Goal: Transaction & Acquisition: Book appointment/travel/reservation

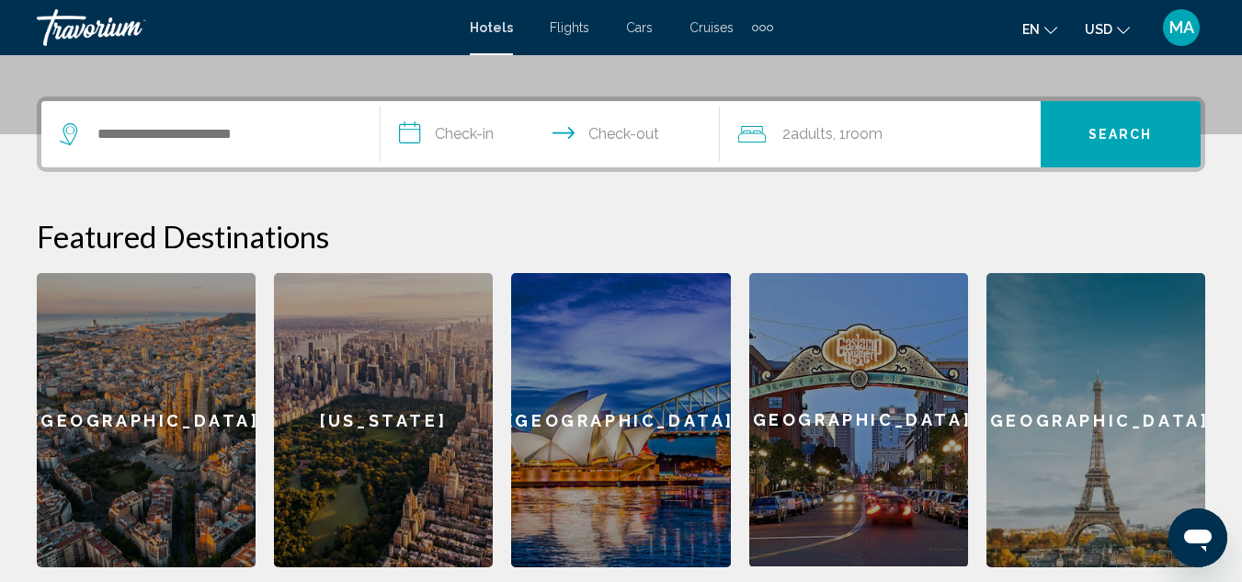
scroll to position [449, 0]
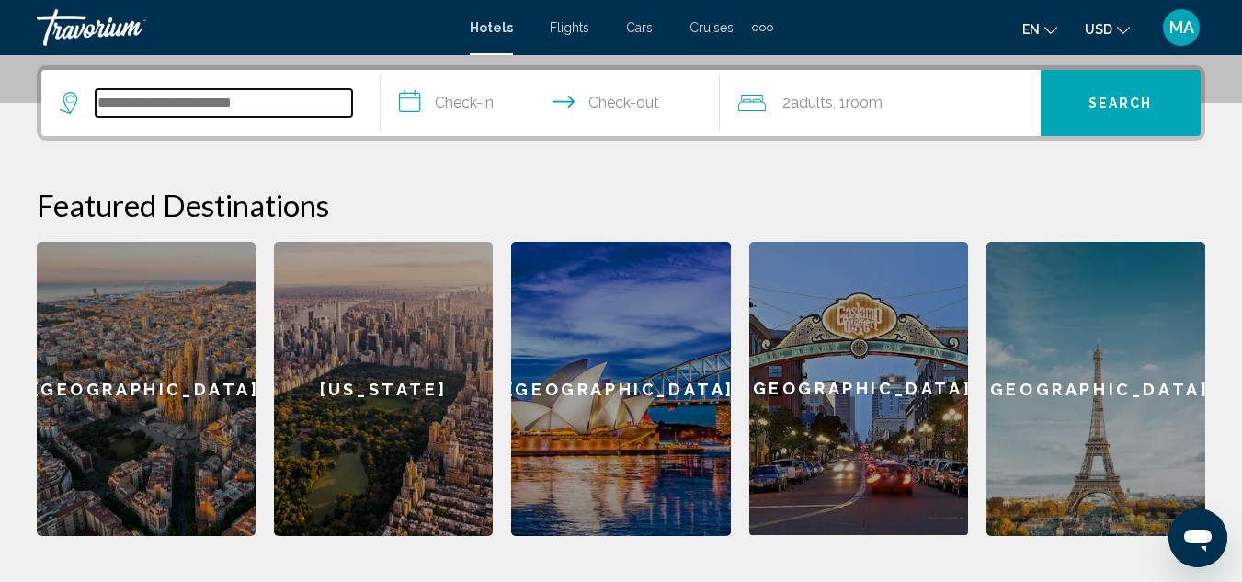
click at [315, 89] on input "Search widget" at bounding box center [224, 103] width 256 height 28
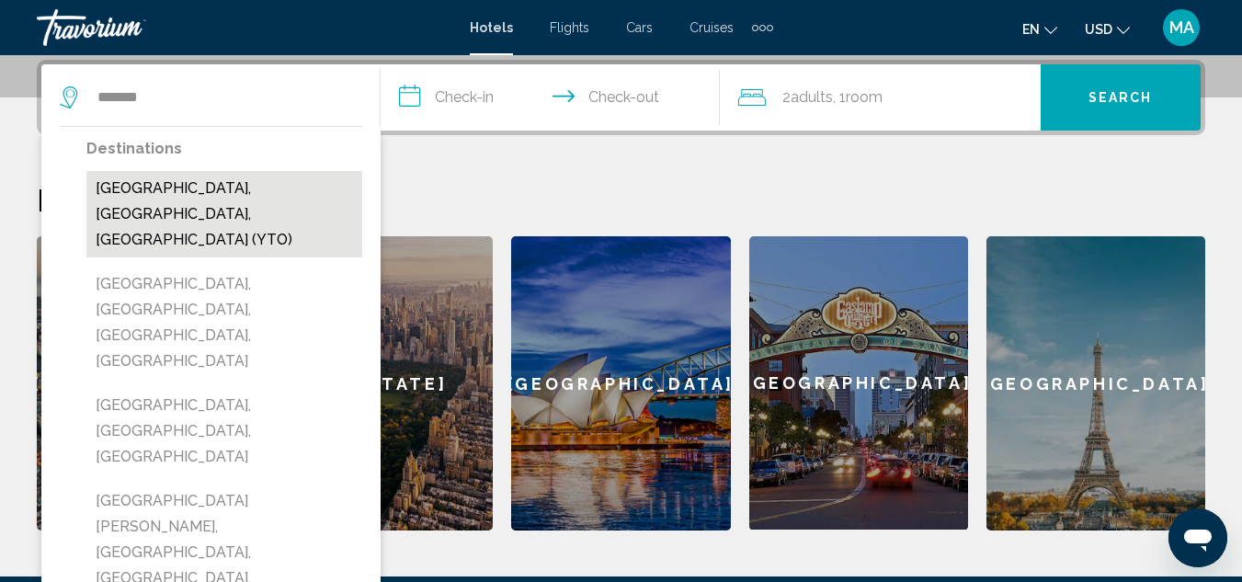
click at [184, 187] on button "[GEOGRAPHIC_DATA], [GEOGRAPHIC_DATA], [GEOGRAPHIC_DATA] (YTO)" at bounding box center [224, 214] width 276 height 86
type input "**********"
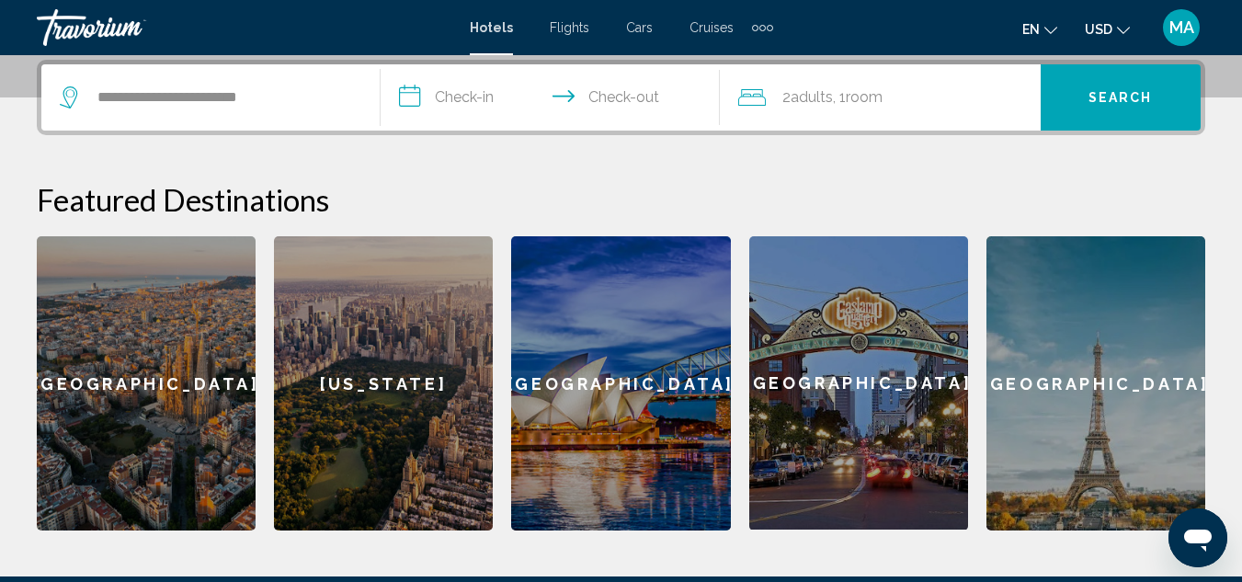
click at [468, 95] on input "**********" at bounding box center [554, 100] width 347 height 72
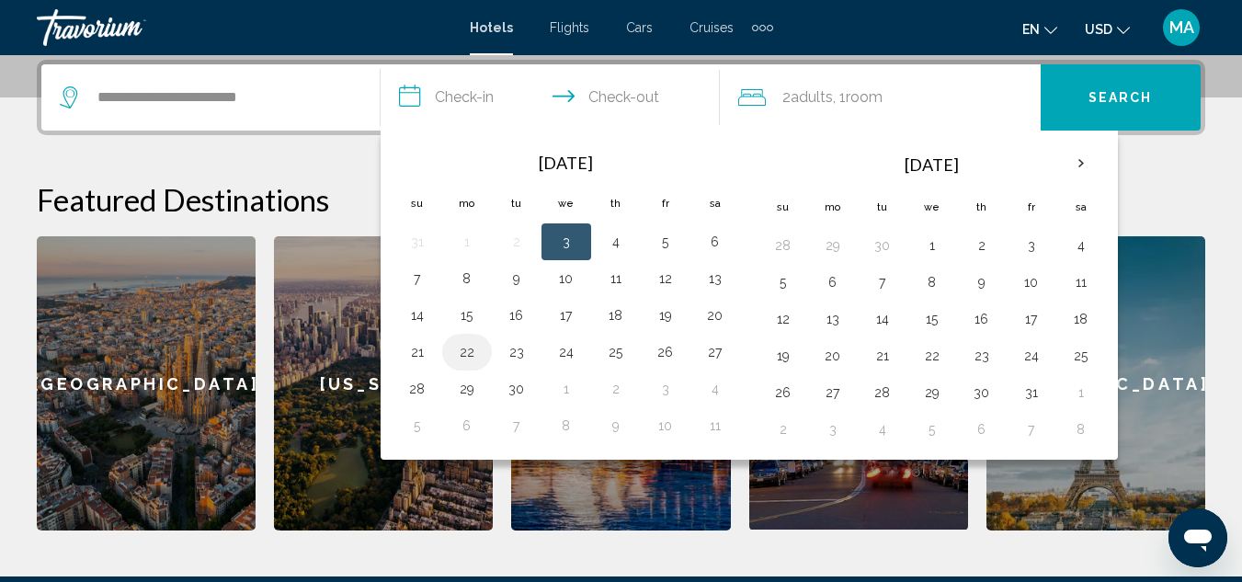
click at [463, 354] on button "22" at bounding box center [466, 352] width 29 height 26
click at [573, 356] on button "24" at bounding box center [566, 352] width 29 height 26
type input "**********"
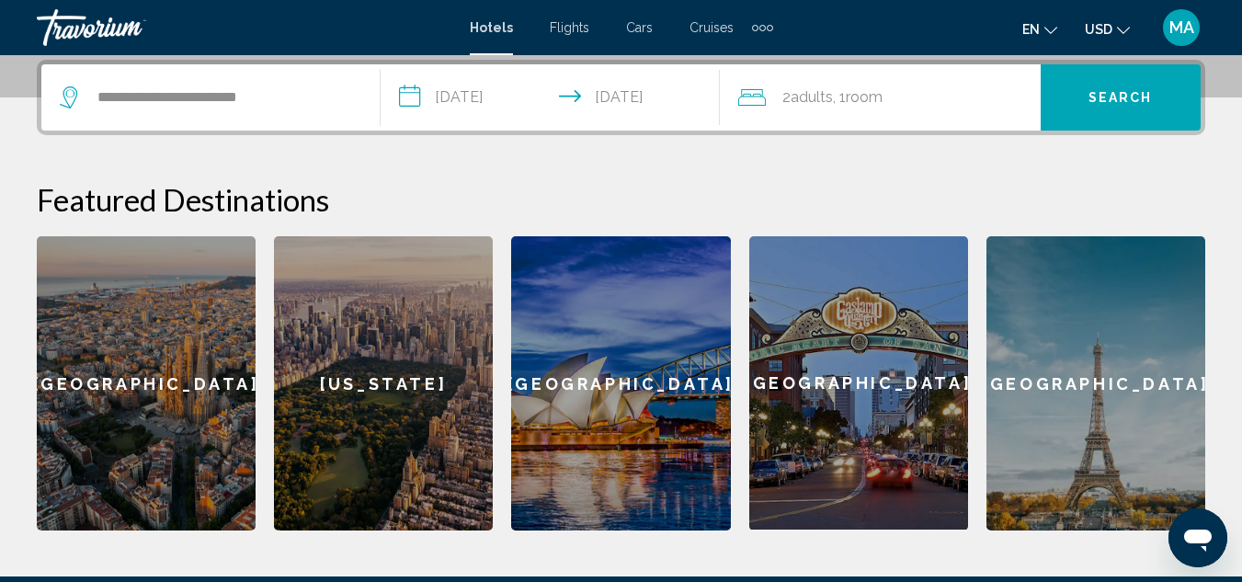
click at [824, 93] on span "Adults" at bounding box center [812, 96] width 42 height 17
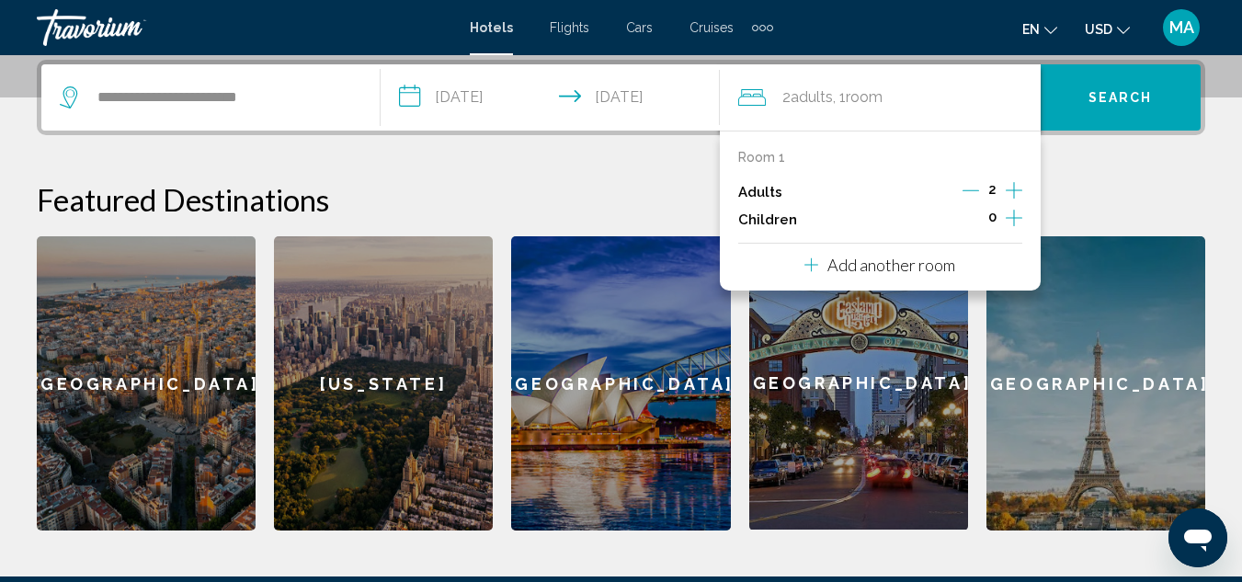
click at [1008, 218] on icon "Increment children" at bounding box center [1014, 218] width 17 height 17
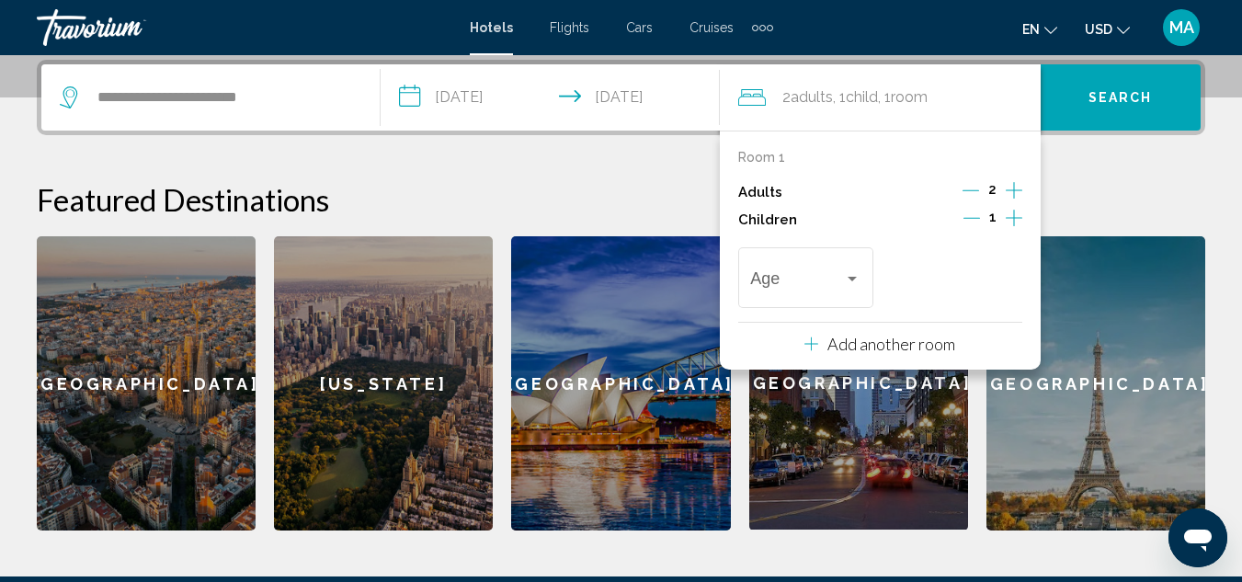
click at [976, 190] on icon "Decrement adults" at bounding box center [971, 190] width 17 height 1
click at [847, 268] on div "Age" at bounding box center [805, 275] width 110 height 65
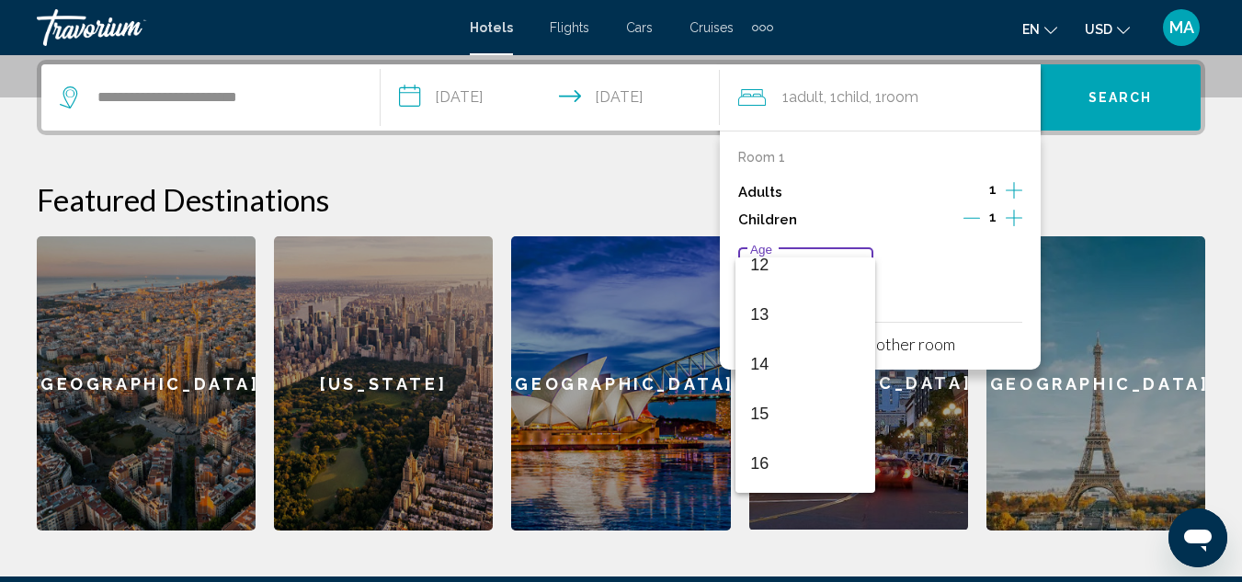
scroll to position [658, 0]
click at [776, 351] on span "15" at bounding box center [805, 369] width 110 height 50
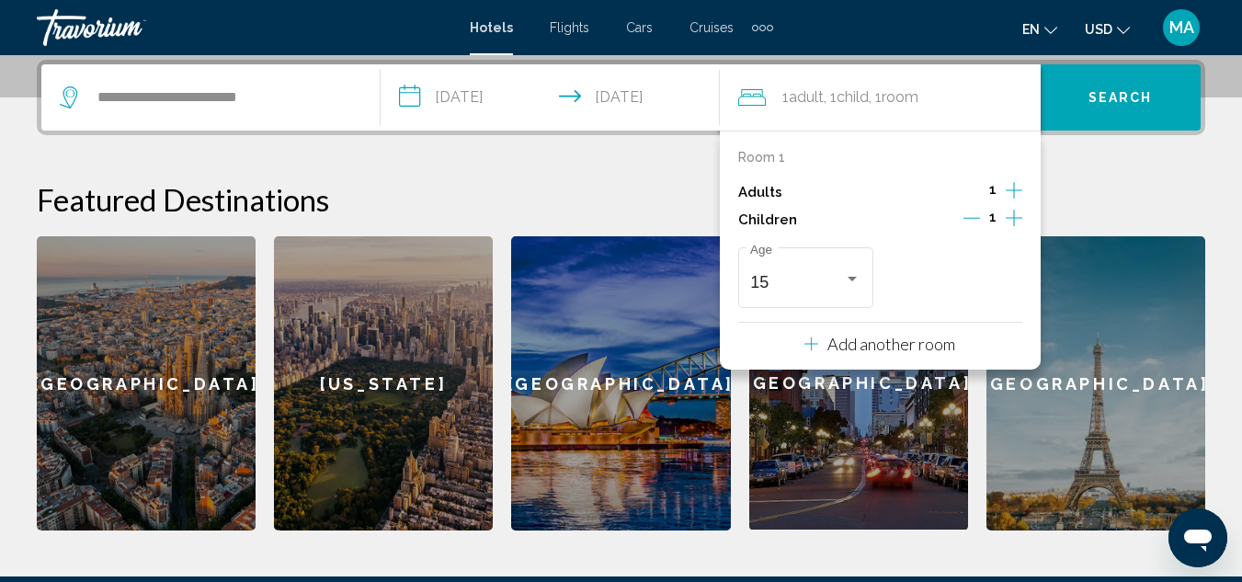
click at [887, 344] on p "Add another room" at bounding box center [891, 344] width 128 height 20
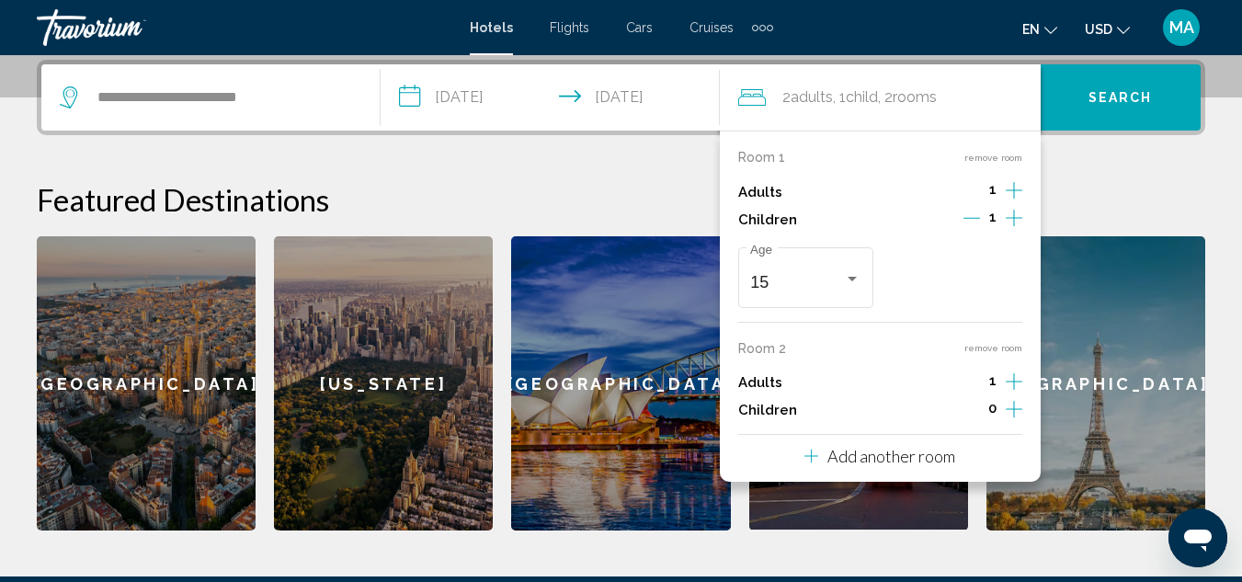
click at [1111, 422] on div "[GEOGRAPHIC_DATA]" at bounding box center [1095, 383] width 219 height 294
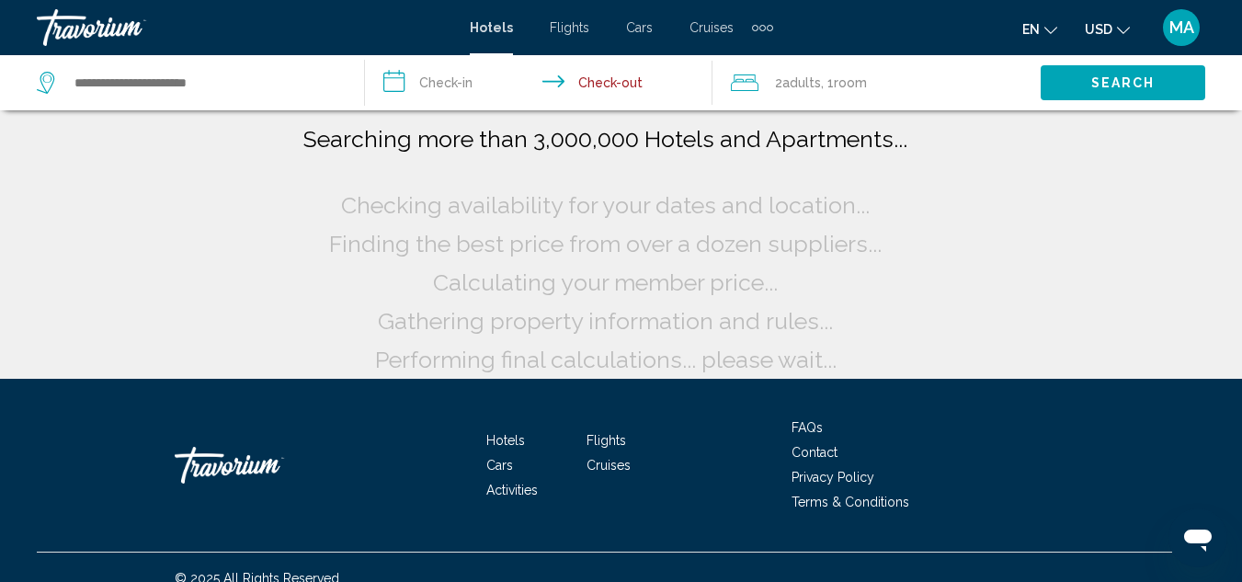
click at [1104, 82] on span "Search" at bounding box center [1123, 83] width 64 height 15
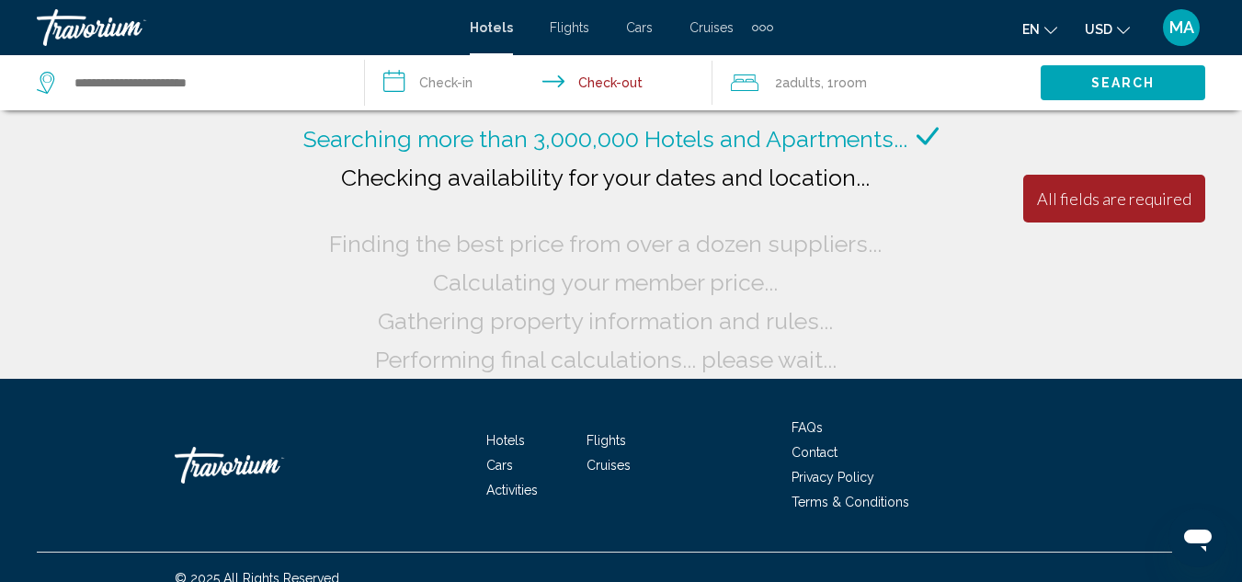
click at [450, 82] on input "**********" at bounding box center [542, 85] width 354 height 61
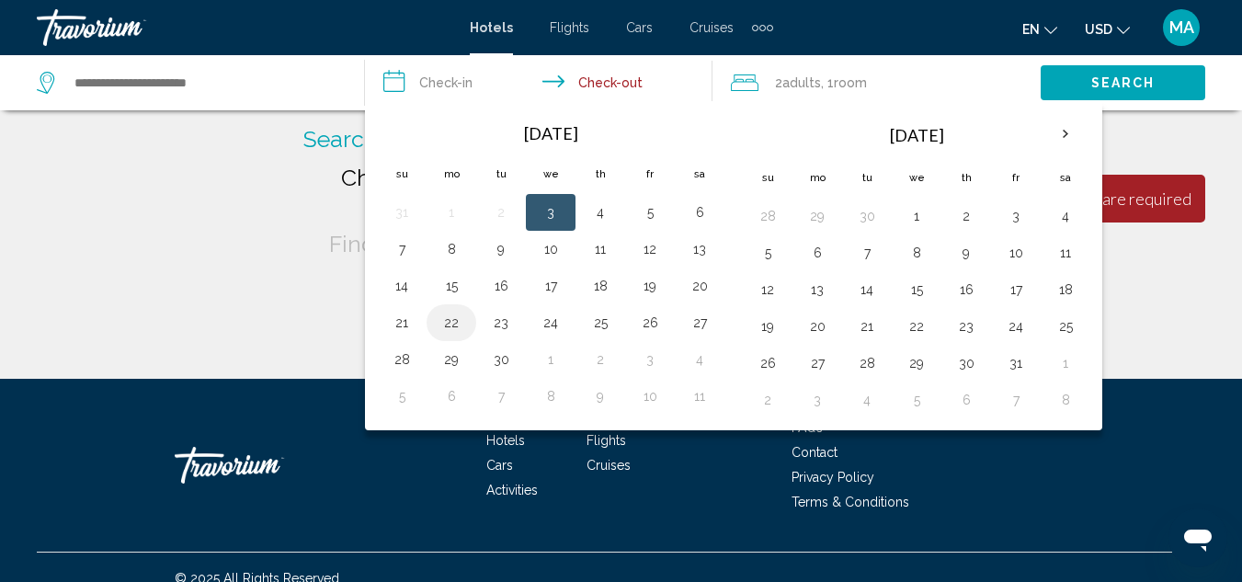
click at [448, 322] on button "22" at bounding box center [451, 323] width 29 height 26
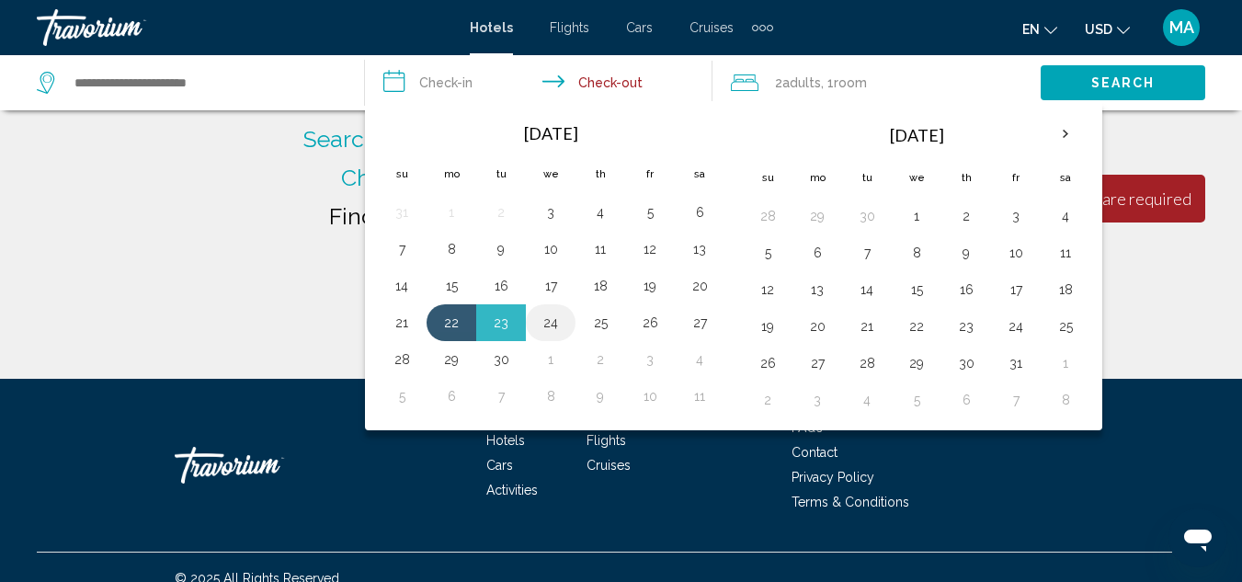
click at [549, 328] on button "24" at bounding box center [550, 323] width 29 height 26
type input "**********"
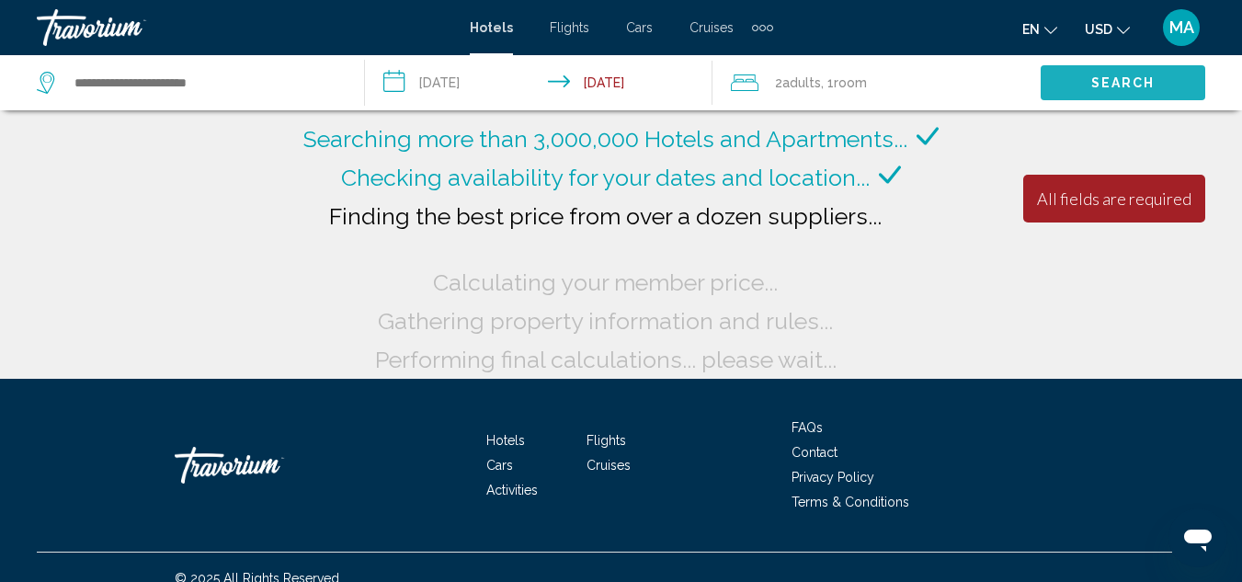
click at [1085, 76] on button "Search" at bounding box center [1123, 82] width 165 height 34
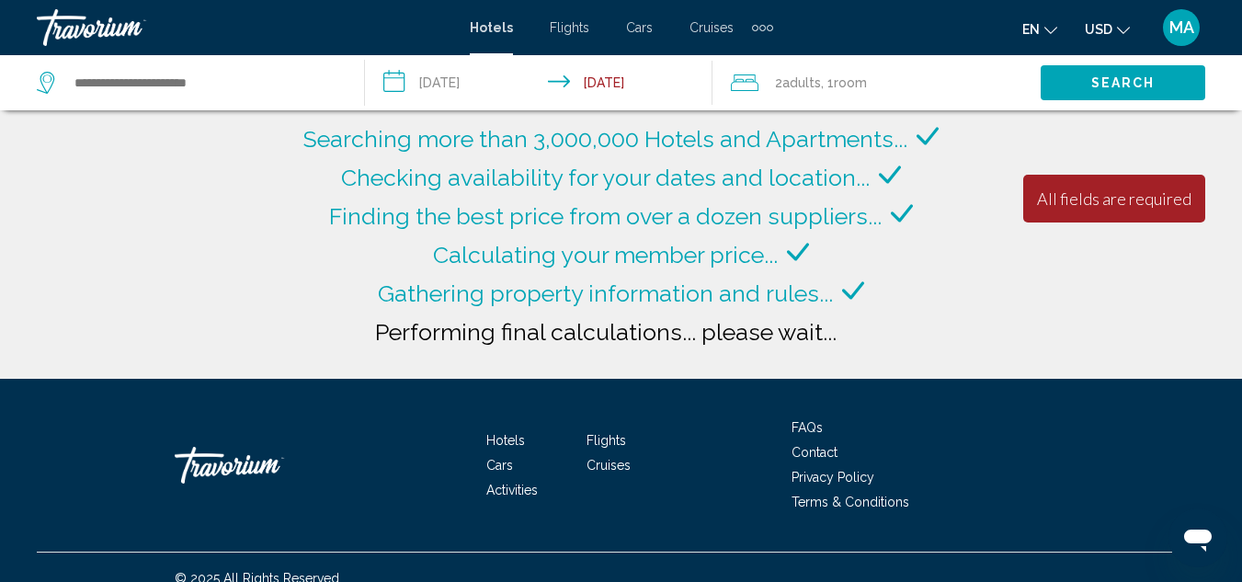
click at [1125, 37] on button "USD USD ($) MXN (Mex$) CAD (Can$) GBP (£) EUR (€) AUD (A$) NZD (NZ$) CNY (CN¥)" at bounding box center [1107, 29] width 45 height 27
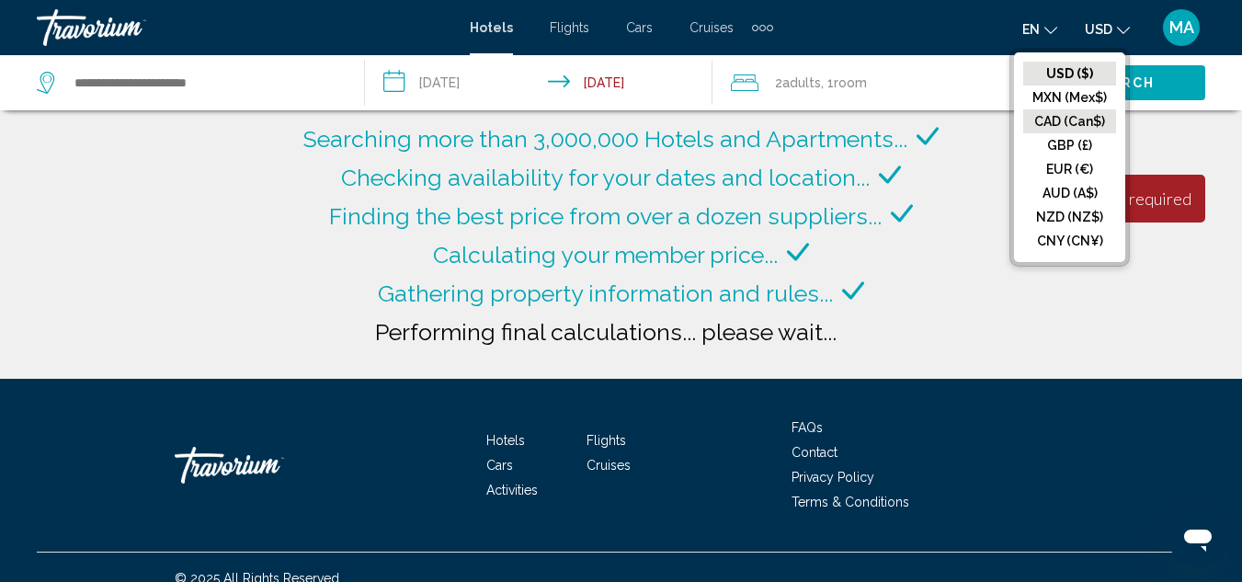
click at [1081, 120] on button "CAD (Can$)" at bounding box center [1069, 121] width 93 height 24
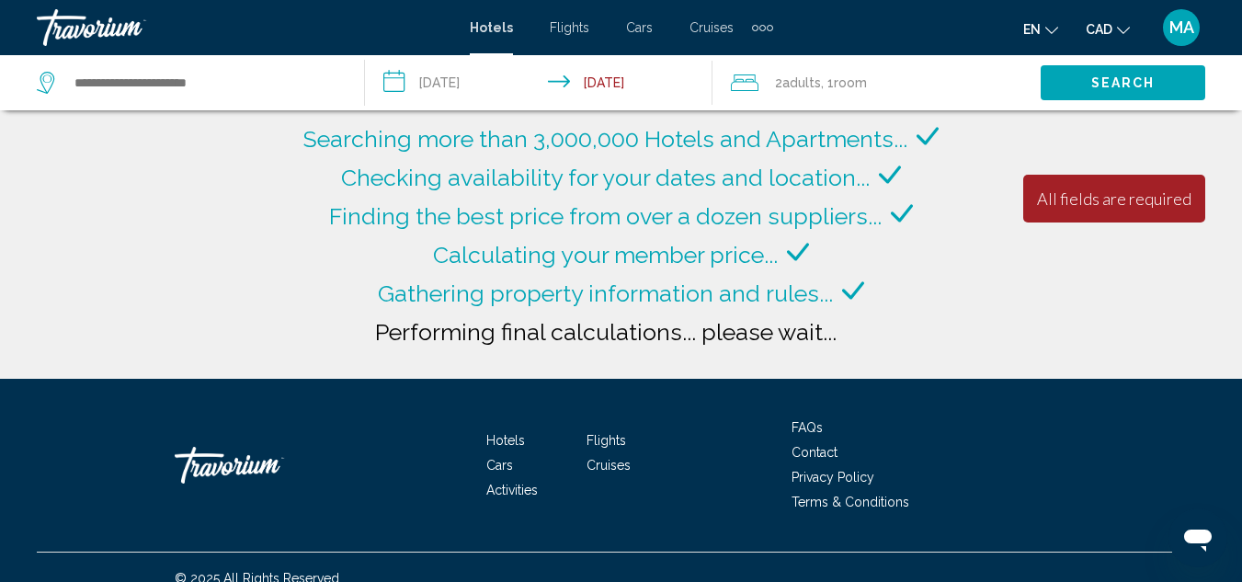
click at [1126, 77] on span "Search" at bounding box center [1123, 83] width 64 height 15
type input "**********"
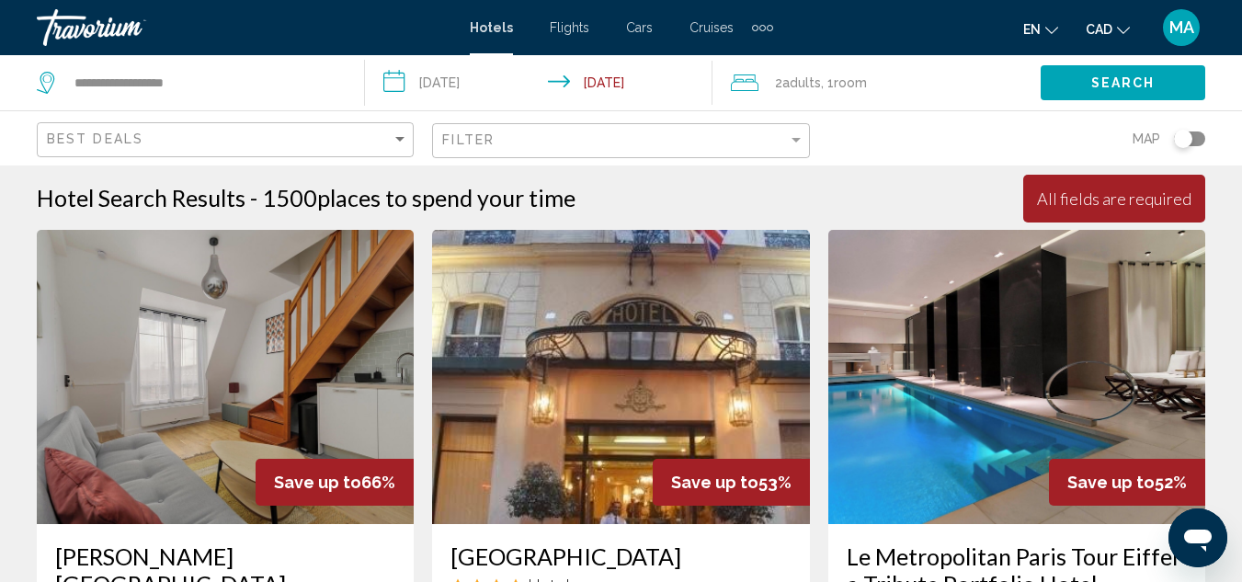
click at [805, 140] on mat-form-field "Filter" at bounding box center [620, 141] width 377 height 36
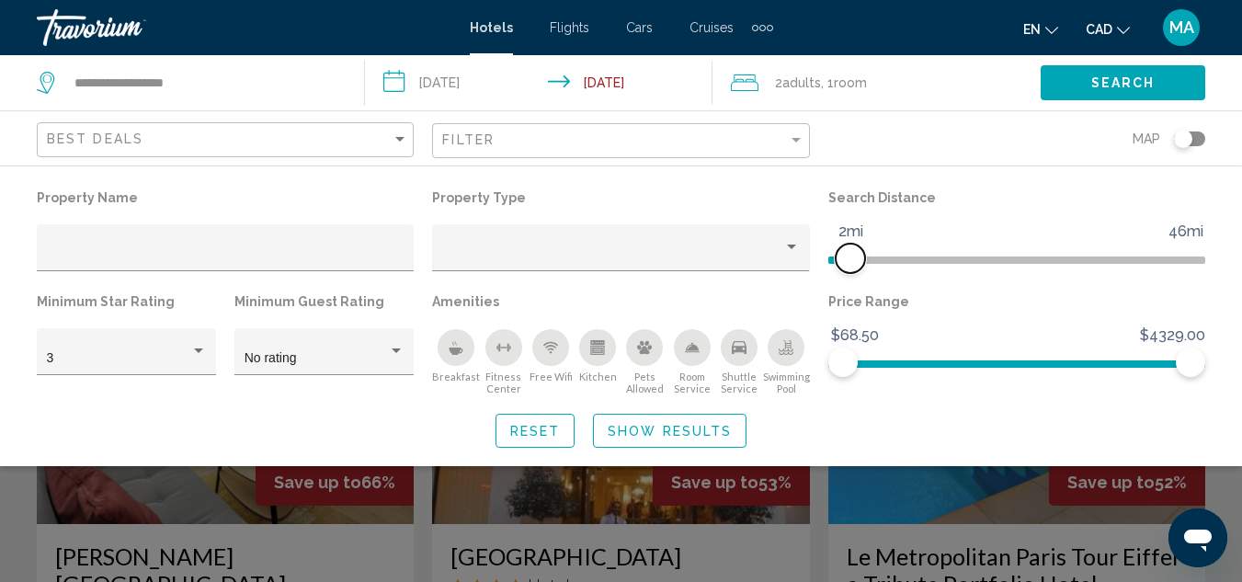
click at [848, 260] on span "Hotel Filters" at bounding box center [839, 259] width 22 height 7
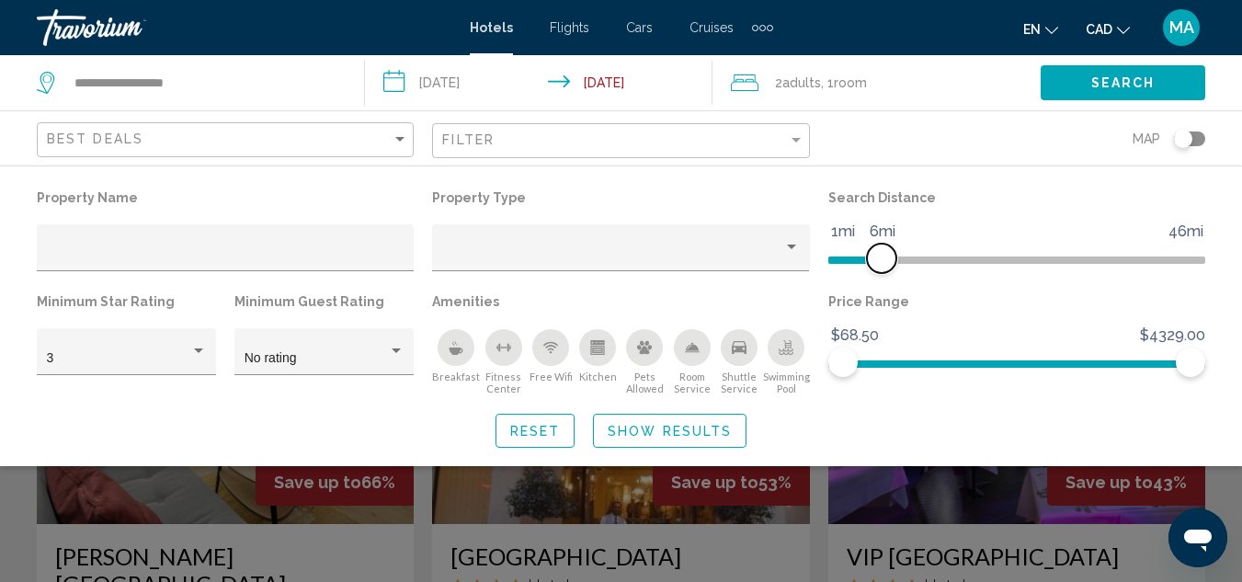
drag, startPoint x: 854, startPoint y: 267, endPoint x: 878, endPoint y: 267, distance: 23.9
click at [878, 267] on span "Hotel Filters" at bounding box center [881, 258] width 29 height 29
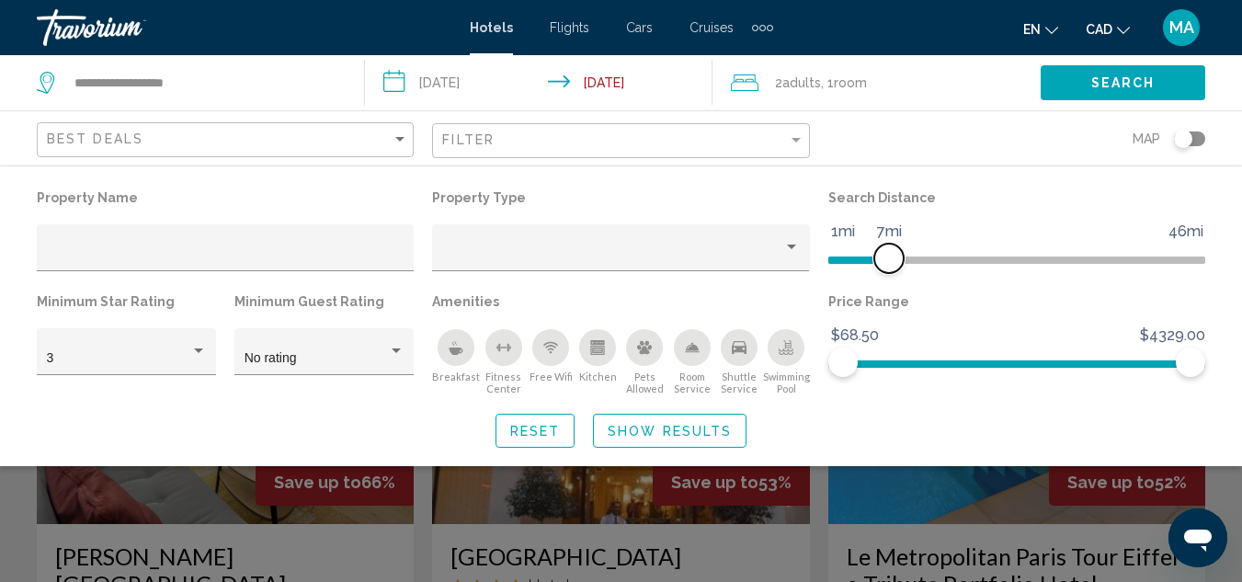
drag, startPoint x: 884, startPoint y: 270, endPoint x: 927, endPoint y: 272, distance: 42.3
click at [904, 272] on span "Hotel Filters" at bounding box center [888, 258] width 29 height 29
click at [921, 404] on div "Property Name Property Type Search Distance 1mi 46mi 46mi Minimum Star Rating 3…" at bounding box center [621, 316] width 1242 height 263
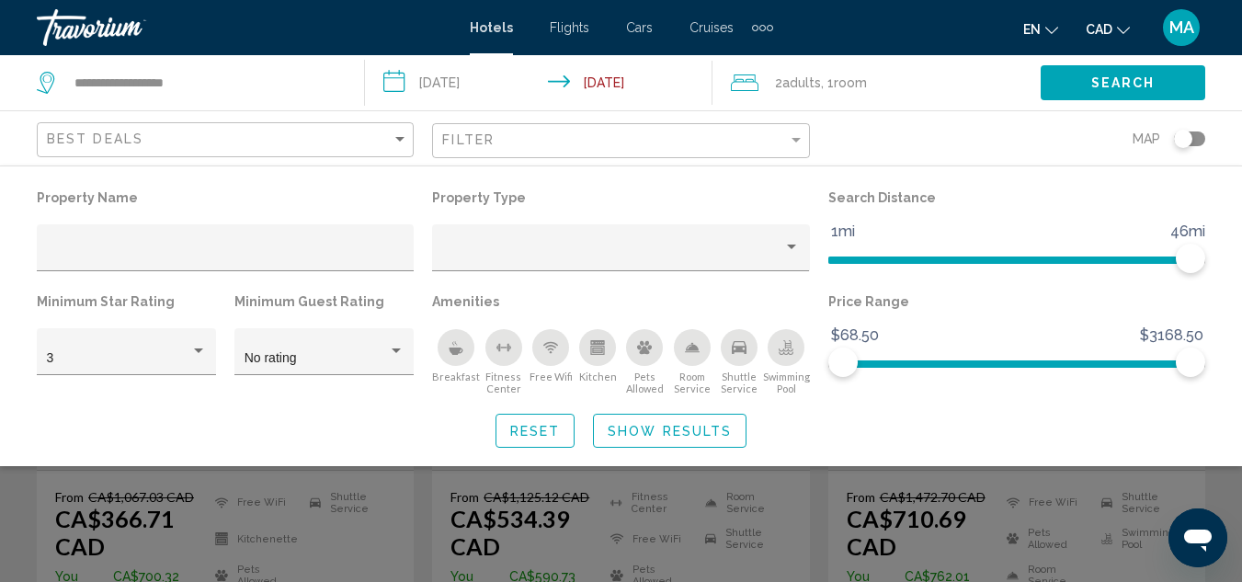
scroll to position [350, 0]
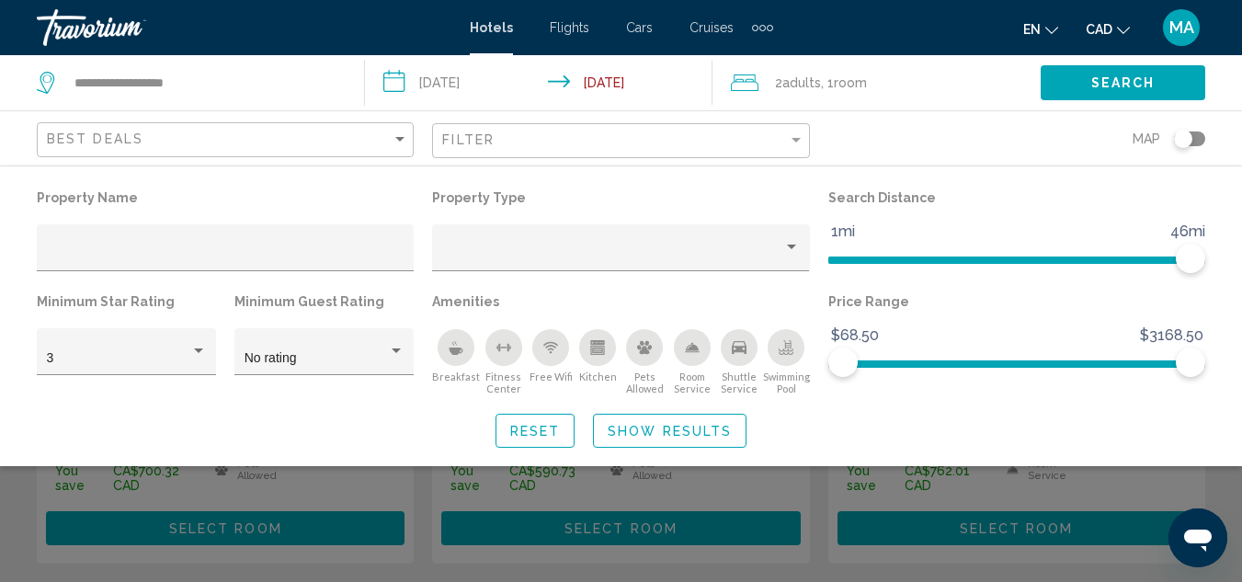
click at [680, 427] on span "Show Results" at bounding box center [670, 431] width 124 height 15
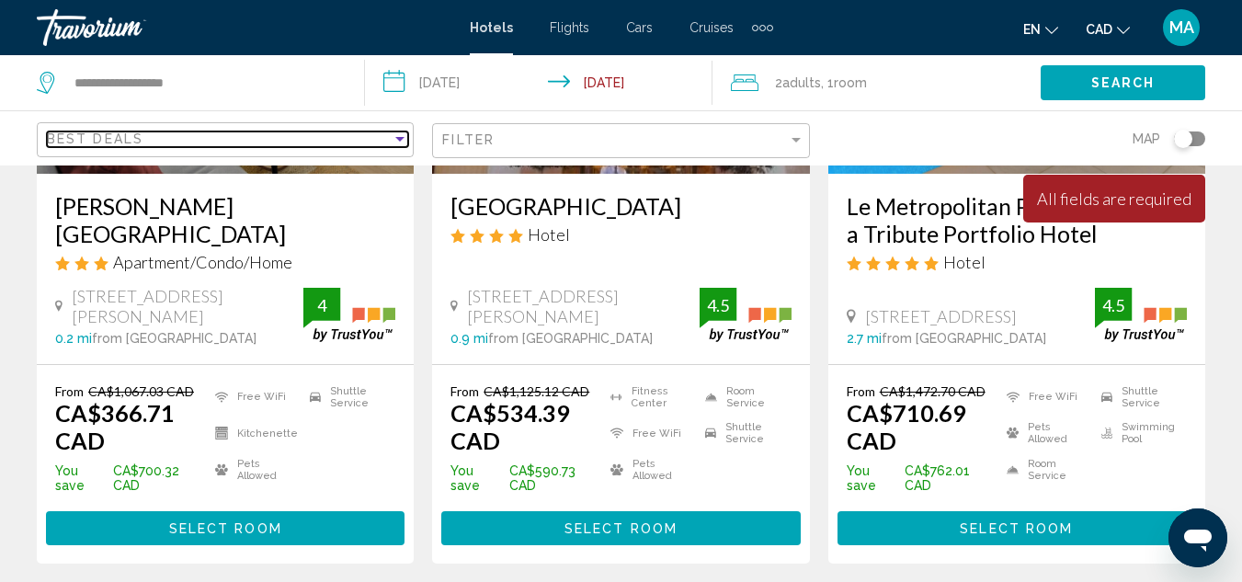
click at [403, 137] on div "Sort by" at bounding box center [399, 139] width 9 height 5
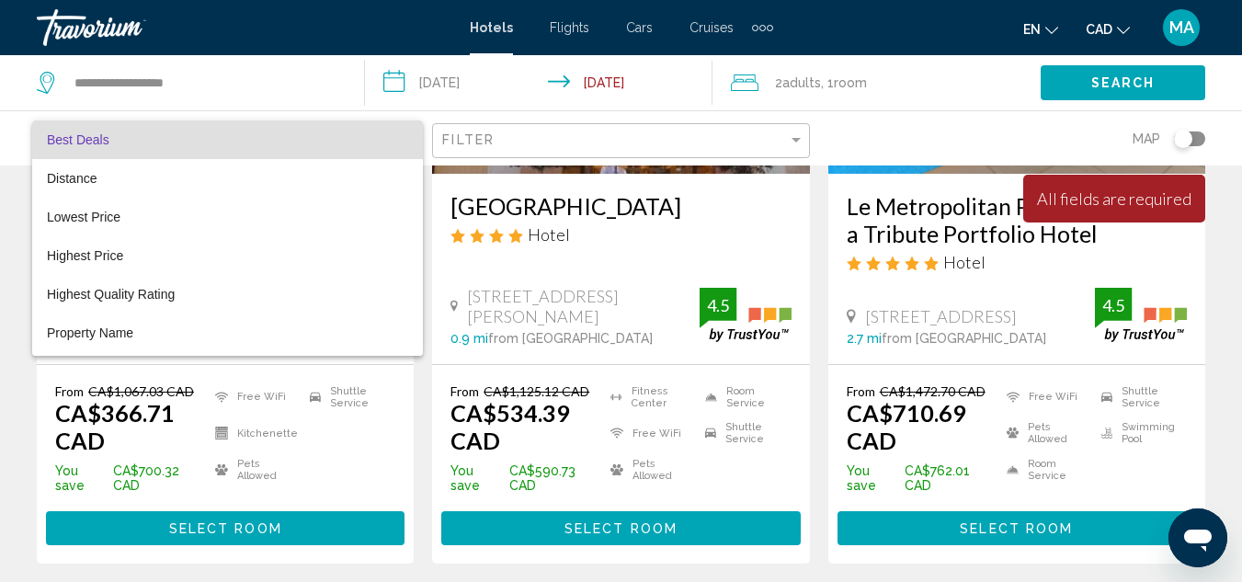
click at [1055, 27] on div at bounding box center [621, 291] width 1242 height 582
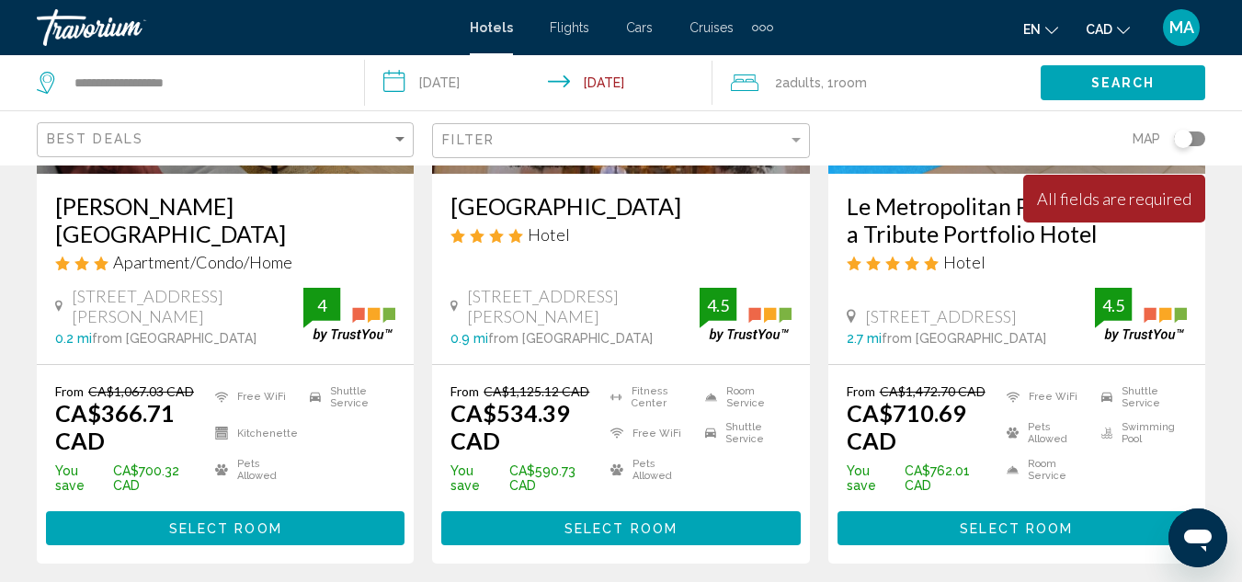
click at [1053, 29] on icon "Change language" at bounding box center [1051, 30] width 13 height 13
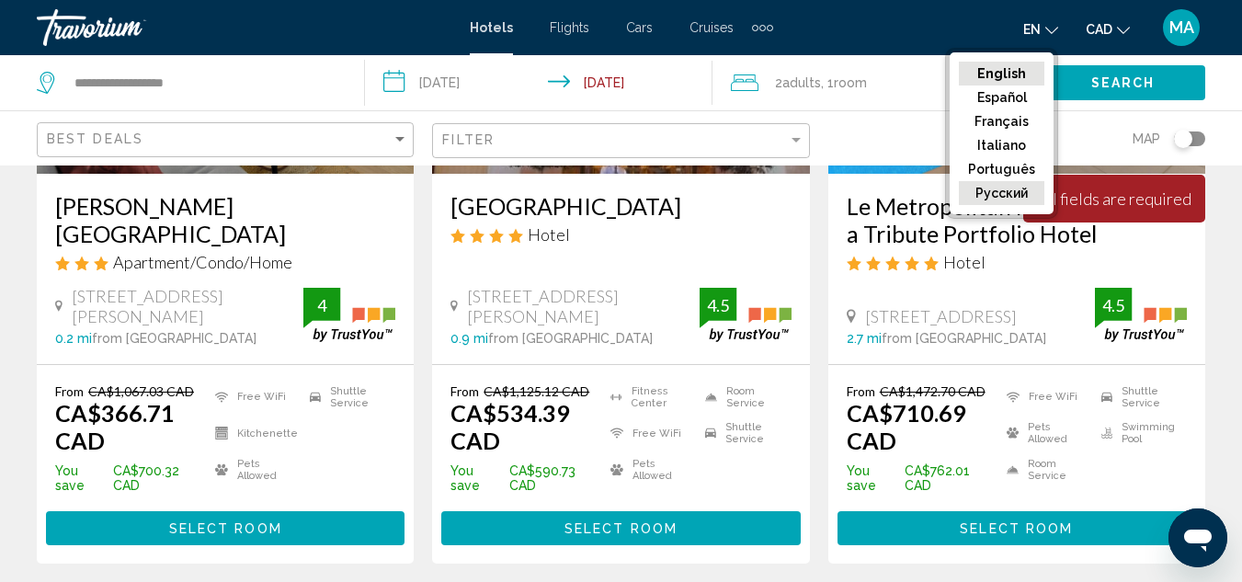
click at [997, 188] on button "русский" at bounding box center [1001, 193] width 85 height 24
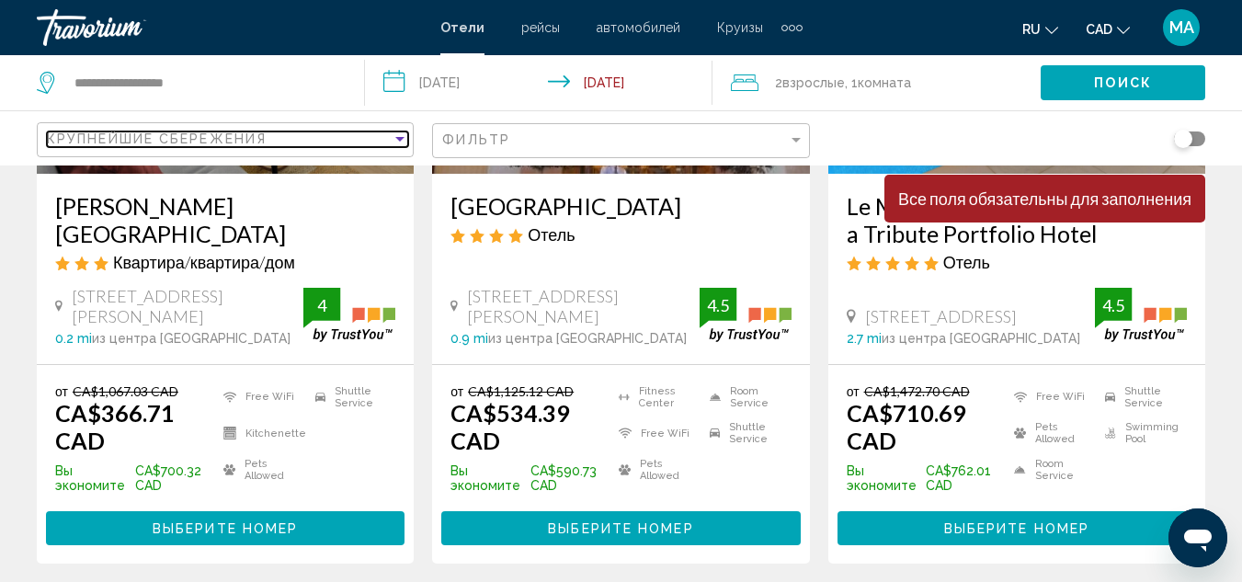
click at [401, 142] on div "Sort by" at bounding box center [400, 138] width 17 height 15
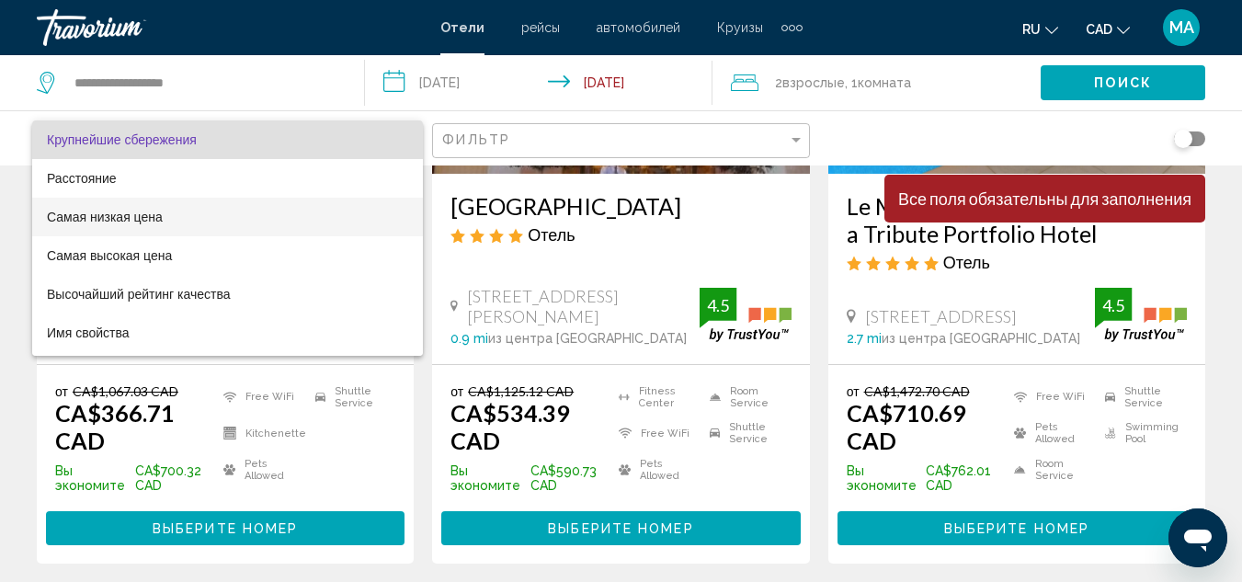
click at [155, 215] on span "Самая низкая цена" at bounding box center [105, 217] width 116 height 15
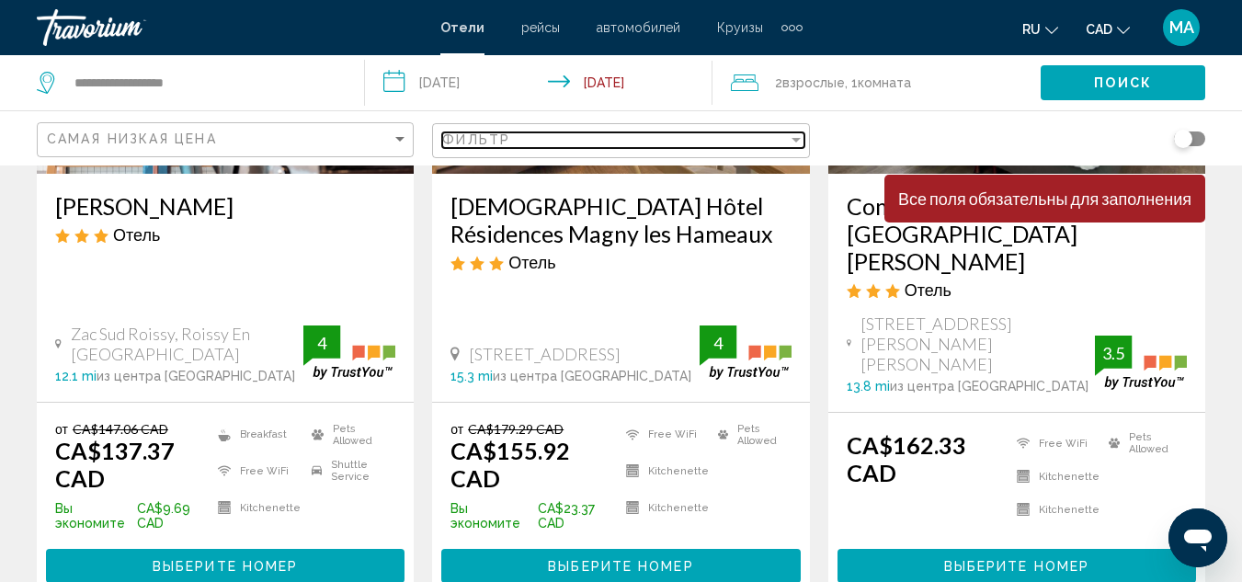
click at [803, 142] on div "Filter" at bounding box center [796, 139] width 17 height 15
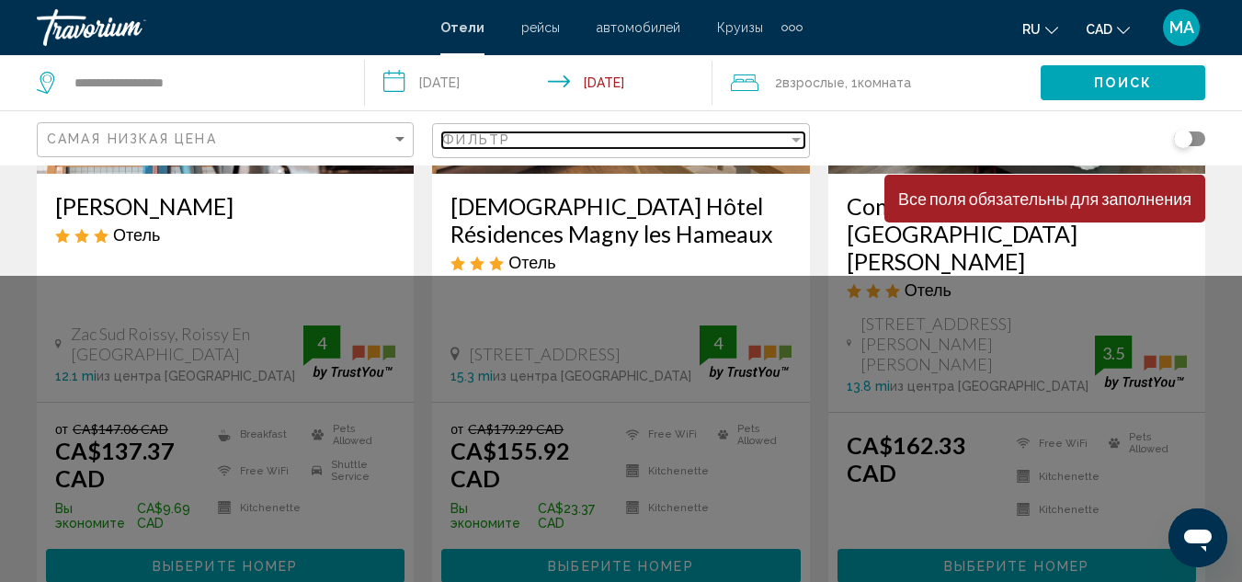
click at [792, 138] on div "Filter" at bounding box center [796, 140] width 9 height 5
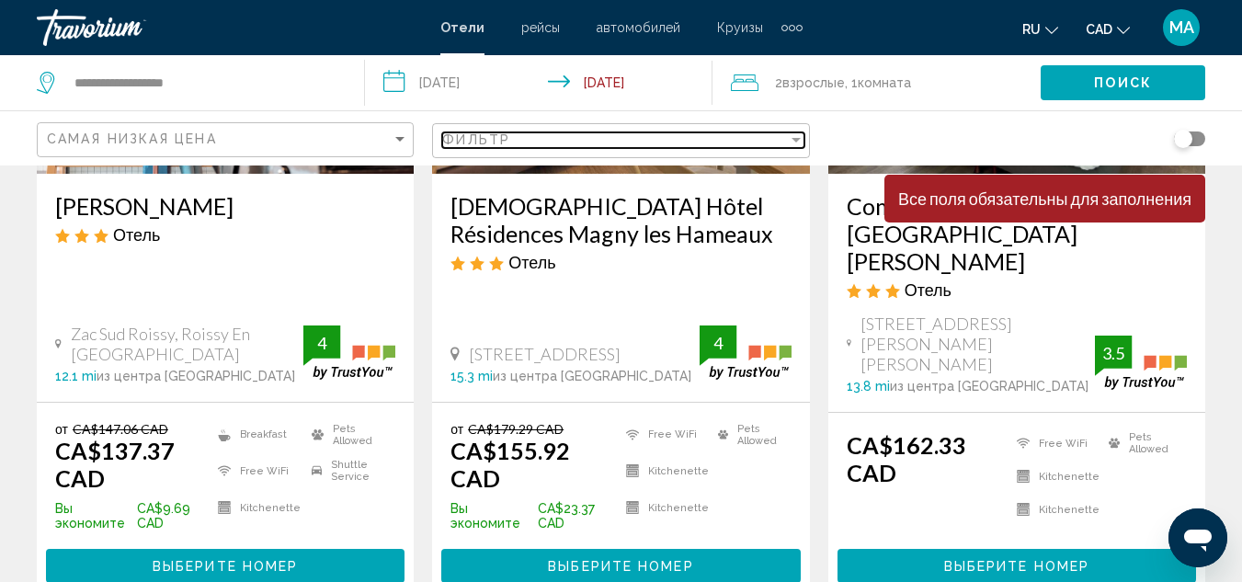
click at [800, 140] on div "Filter" at bounding box center [796, 140] width 9 height 5
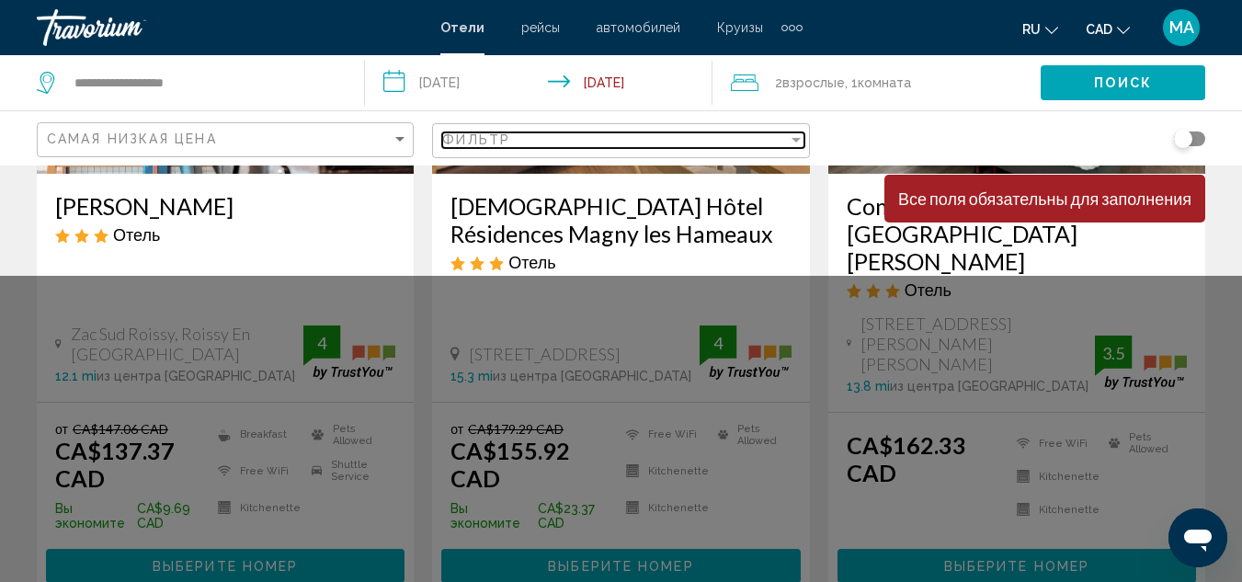
click at [797, 141] on div "Filter" at bounding box center [796, 140] width 9 height 5
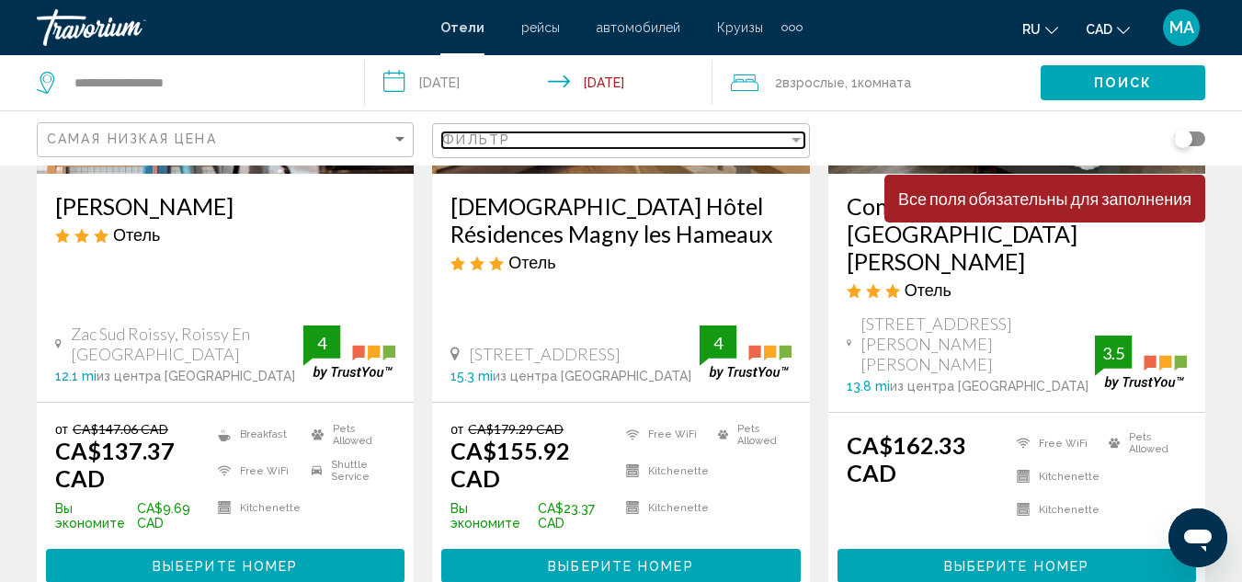
click at [797, 143] on div "Filter" at bounding box center [796, 139] width 17 height 15
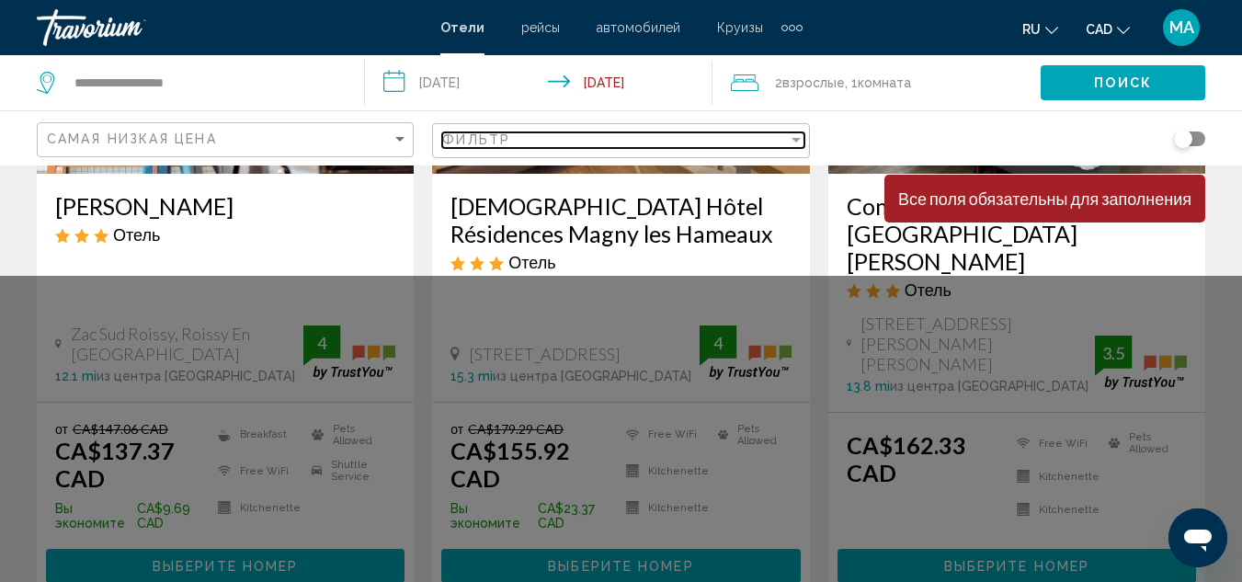
click at [798, 142] on div "Filter" at bounding box center [796, 140] width 9 height 5
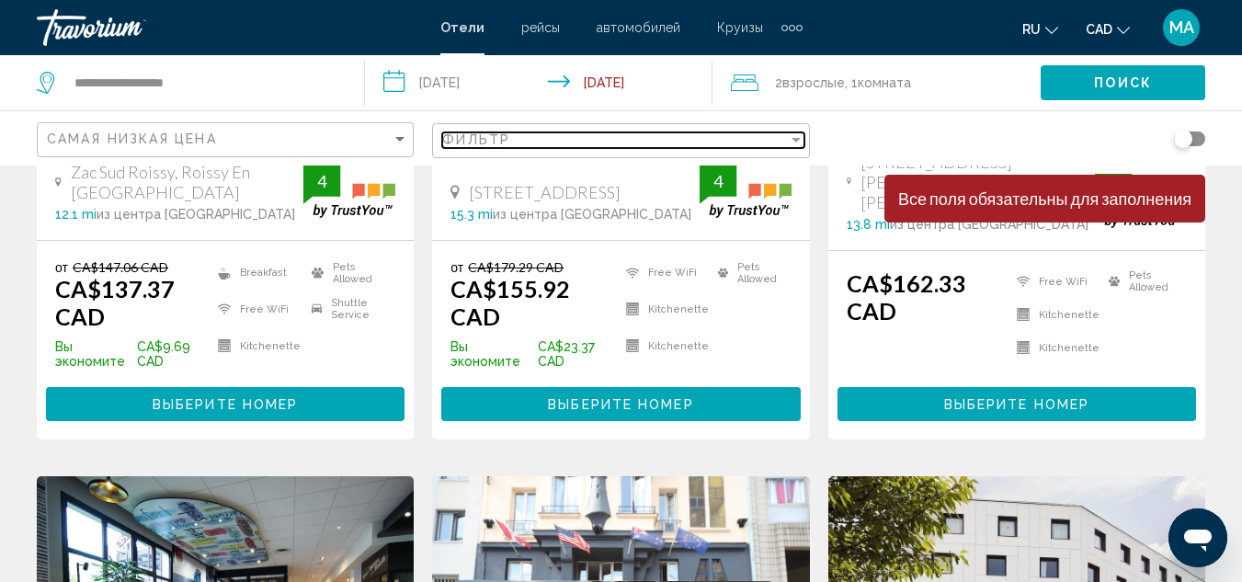
scroll to position [496, 0]
